Goal: Book appointment/travel/reservation

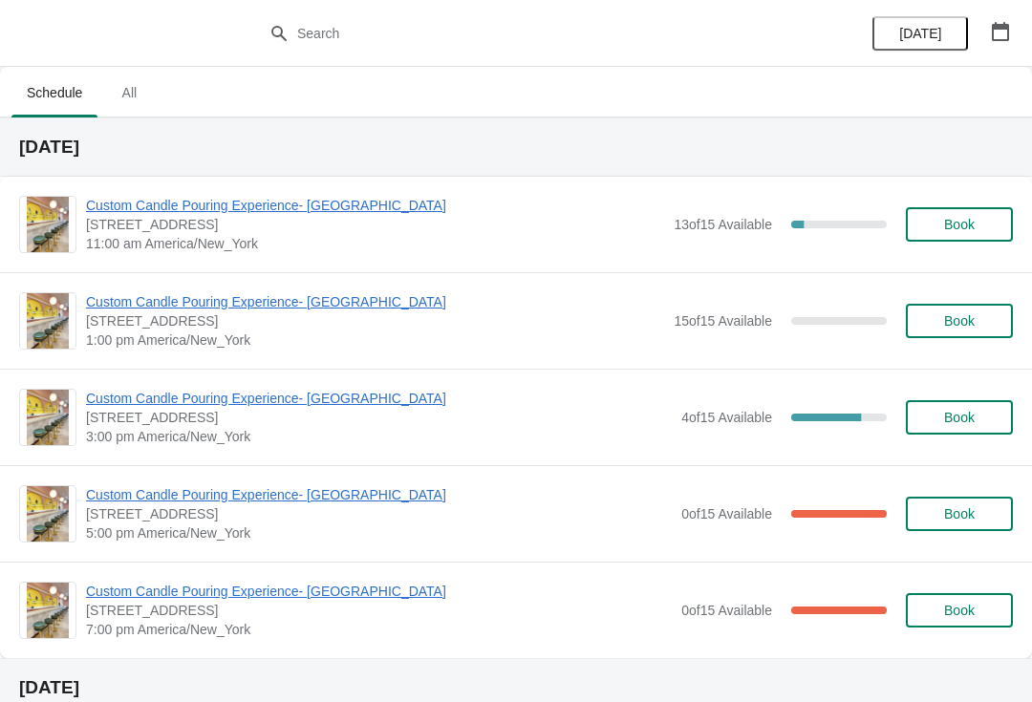
click at [130, 203] on span "Custom Candle Pouring Experience- [GEOGRAPHIC_DATA]" at bounding box center [375, 205] width 578 height 19
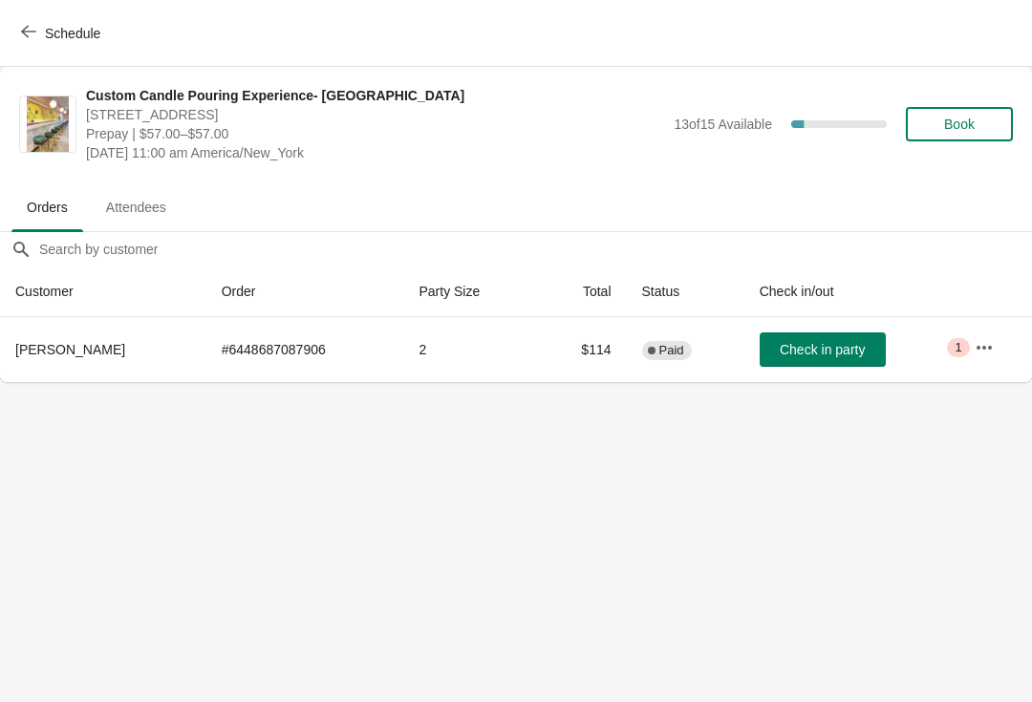
click at [843, 349] on span "Check in party" at bounding box center [822, 349] width 85 height 15
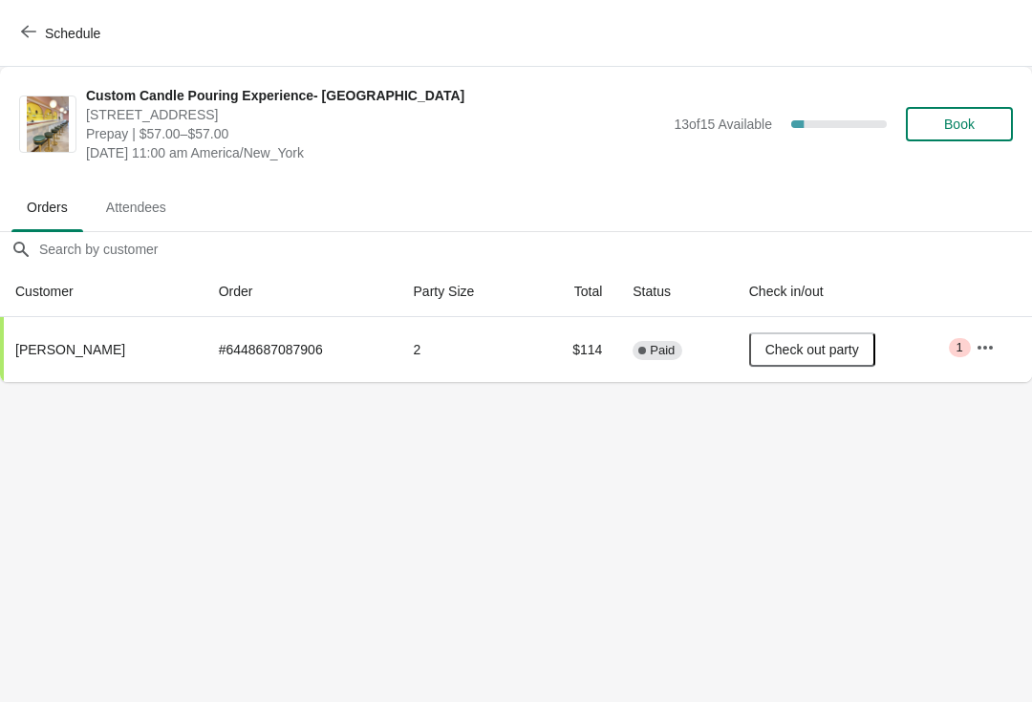
click at [464, 554] on body "Schedule Custom Candle Pouring Experience- Delray Beach 415 East Atlantic Avenu…" at bounding box center [516, 351] width 1032 height 702
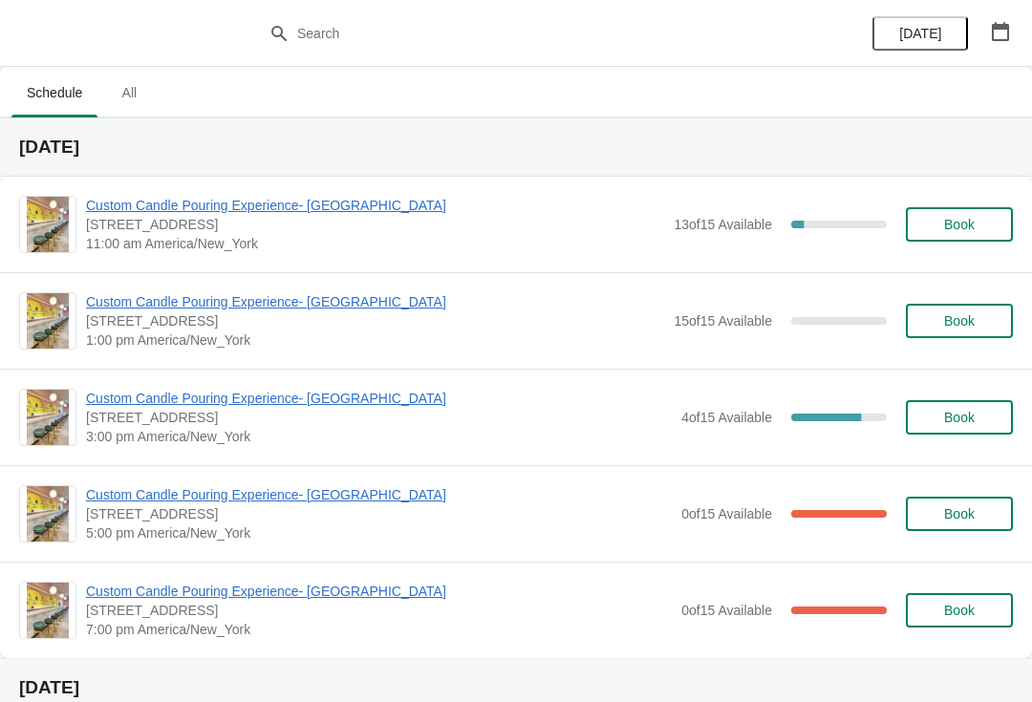
click at [310, 204] on span "Custom Candle Pouring Experience- [GEOGRAPHIC_DATA]" at bounding box center [375, 205] width 578 height 19
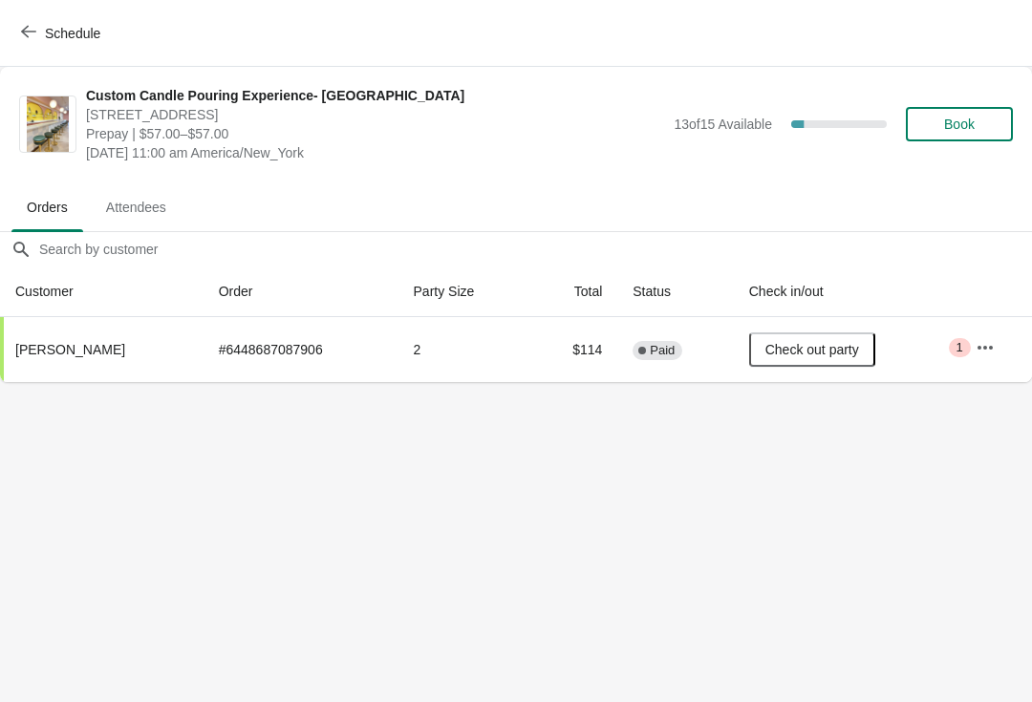
click at [33, 35] on icon "button" at bounding box center [28, 31] width 15 height 15
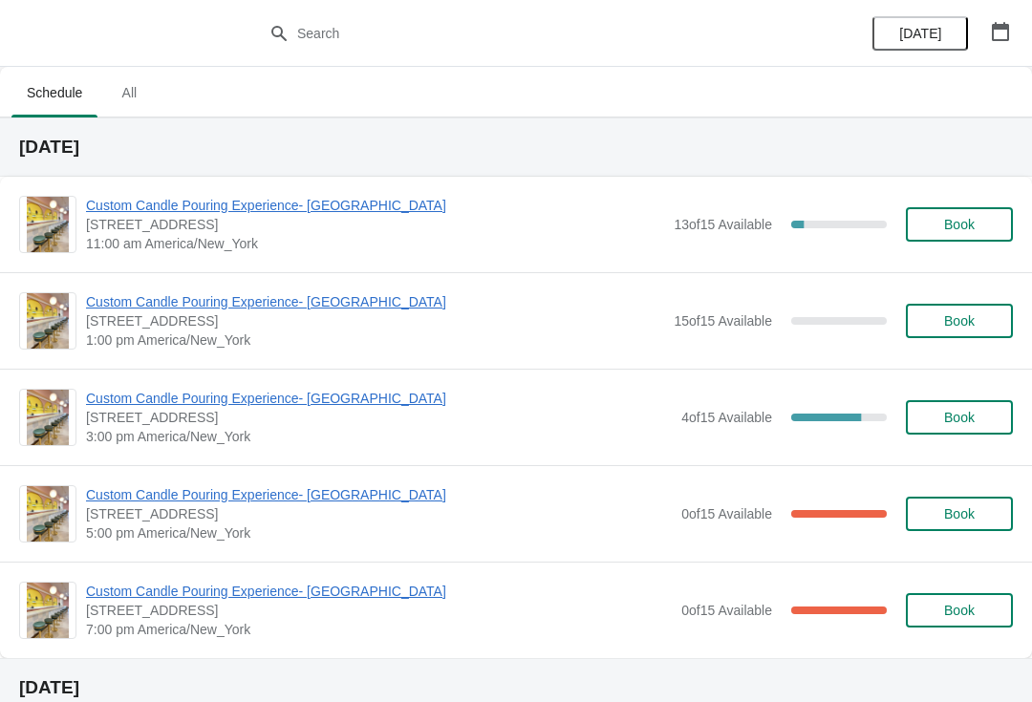
click at [319, 199] on span "Custom Candle Pouring Experience- [GEOGRAPHIC_DATA]" at bounding box center [375, 205] width 578 height 19
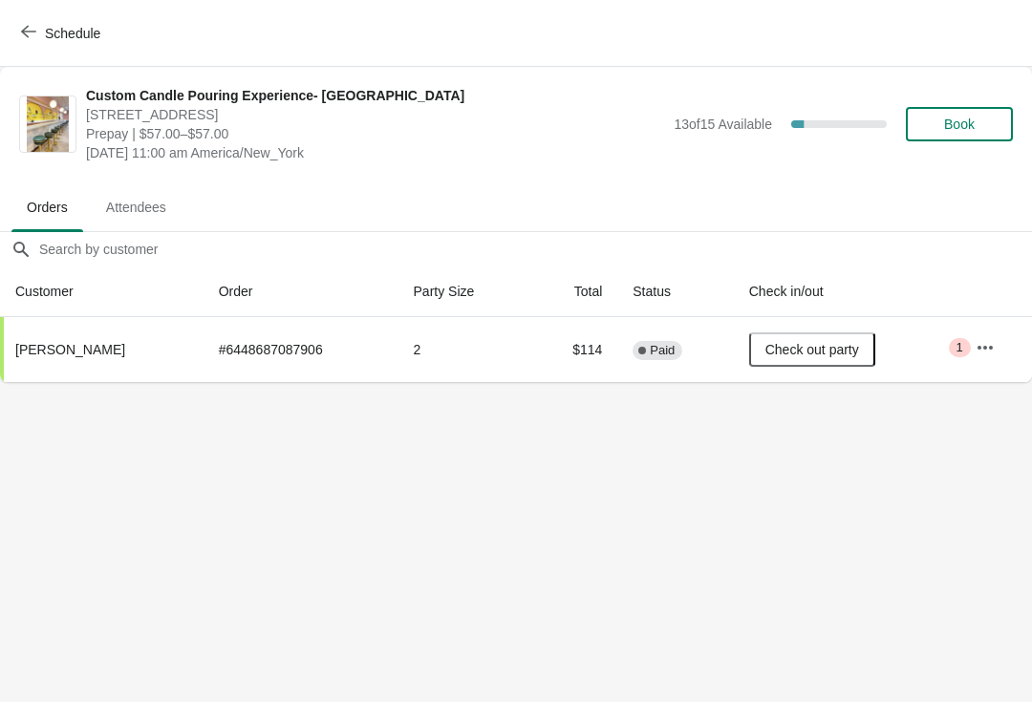
click at [50, 36] on span "Schedule" at bounding box center [72, 33] width 55 height 15
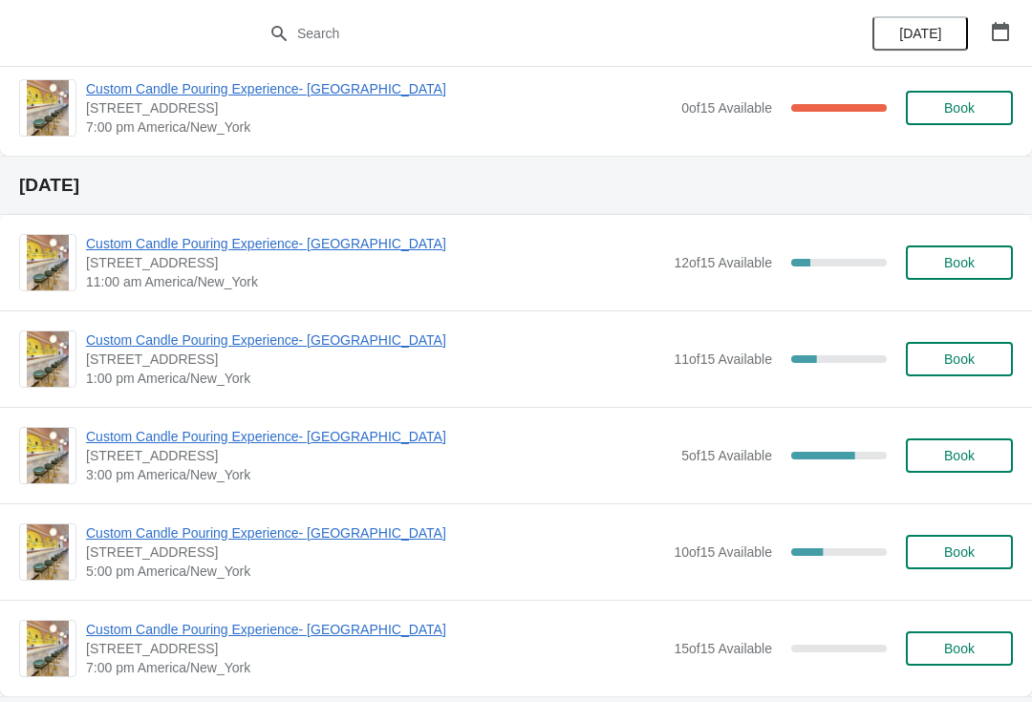
scroll to position [541, 0]
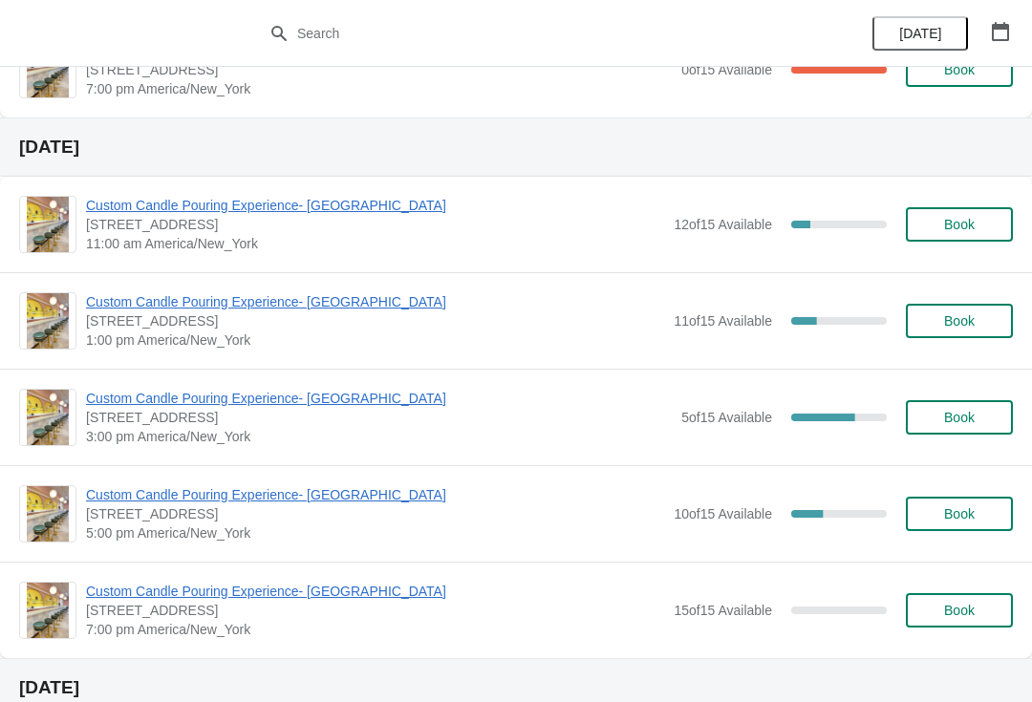
click at [353, 307] on span "Custom Candle Pouring Experience- [GEOGRAPHIC_DATA]" at bounding box center [375, 301] width 578 height 19
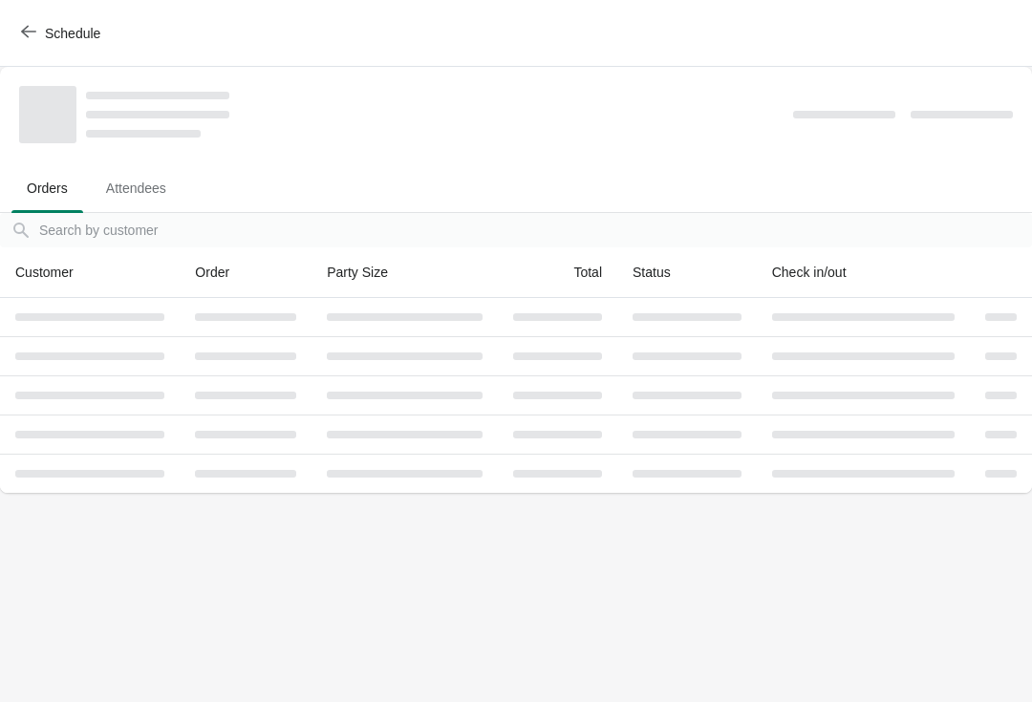
scroll to position [0, 0]
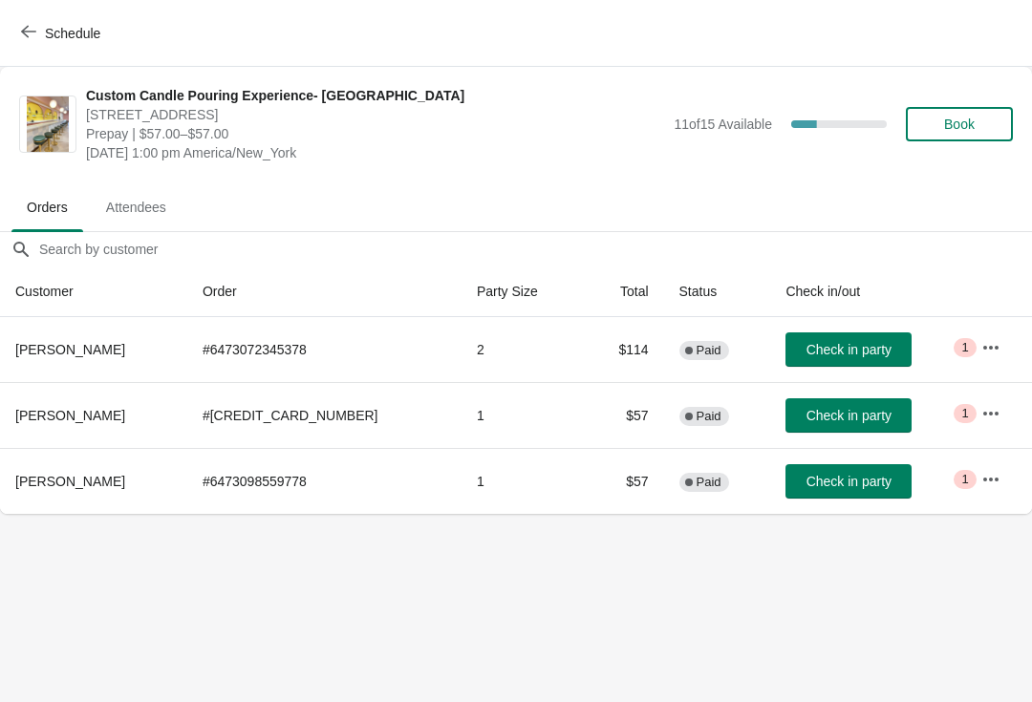
click at [45, 41] on span "Schedule" at bounding box center [72, 33] width 55 height 15
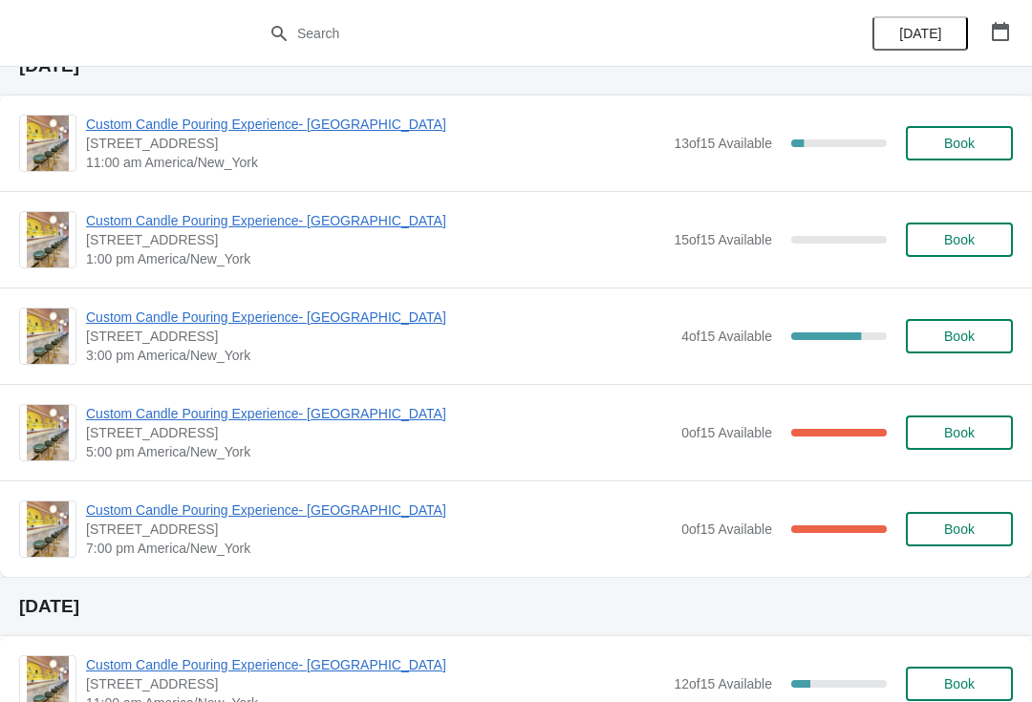
scroll to position [74, 0]
